Goal: Learn about a topic: Learn about a topic

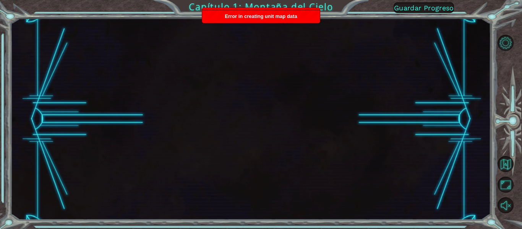
click at [290, 76] on div at bounding box center [250, 118] width 480 height 201
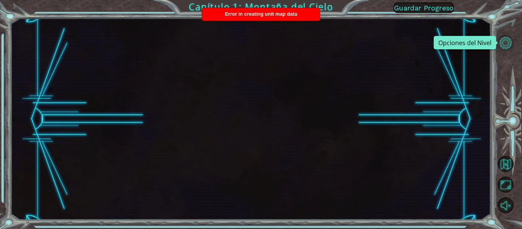
click at [501, 43] on button "Opciones del Nivel" at bounding box center [505, 43] width 16 height 16
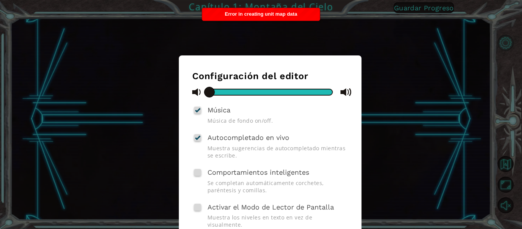
click at [501, 43] on div "Configuración del editor Música Música de fondo on/off. Autocompletado en vivo …" at bounding box center [261, 114] width 522 height 229
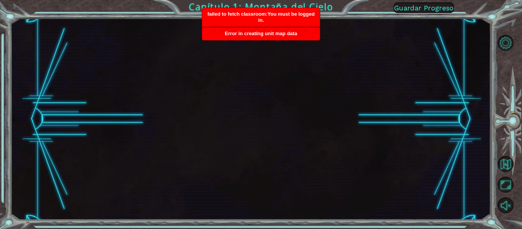
click at [441, 6] on span "Guardar Progreso" at bounding box center [424, 8] width 60 height 8
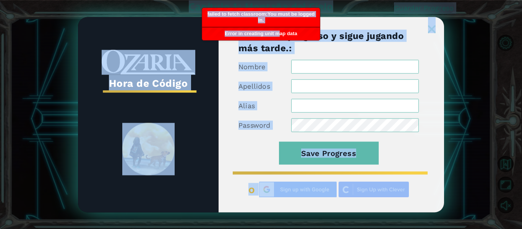
drag, startPoint x: 279, startPoint y: 28, endPoint x: 283, endPoint y: -11, distance: 39.2
click at [283, 0] on html "Capítulo 1: Montaña del Cielo Guardar Progreso Hora de Código Guarda tu progres…" at bounding box center [261, 114] width 522 height 229
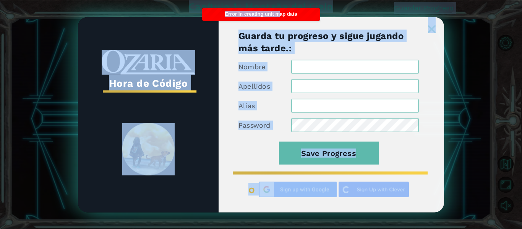
click at [435, 55] on div "Guarda tu progreso y sigue jugando más tarde.: Nombre Apellidos Alias Password …" at bounding box center [331, 120] width 225 height 183
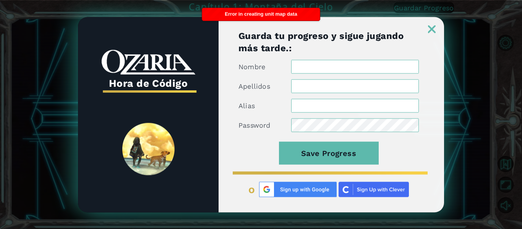
click at [433, 29] on img at bounding box center [432, 29] width 8 height 8
